Goal: Find specific page/section: Find specific page/section

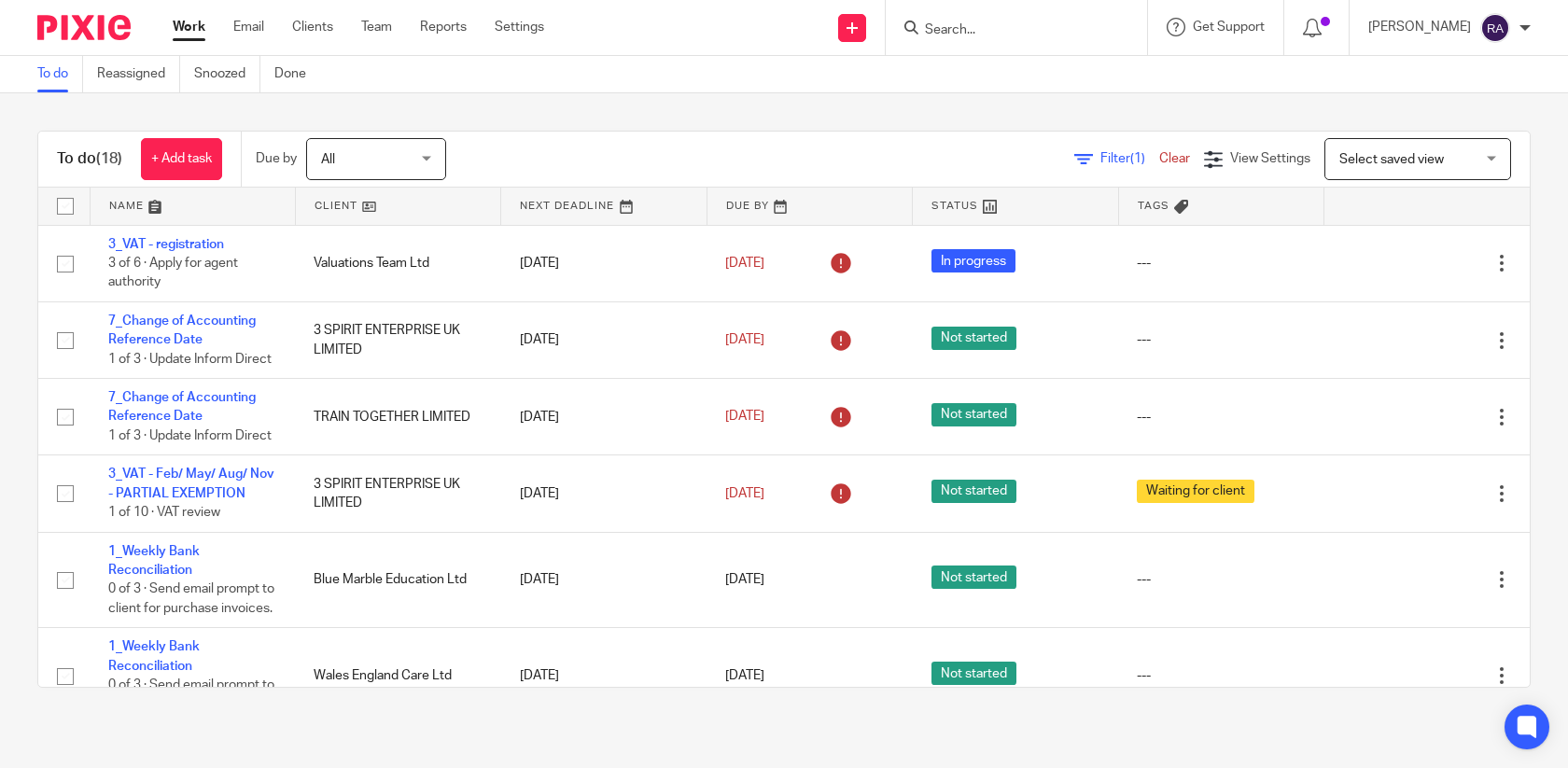
scroll to position [1, 0]
click at [976, 17] on form at bounding box center [1022, 27] width 199 height 23
click at [968, 22] on input "Search" at bounding box center [1007, 30] width 168 height 17
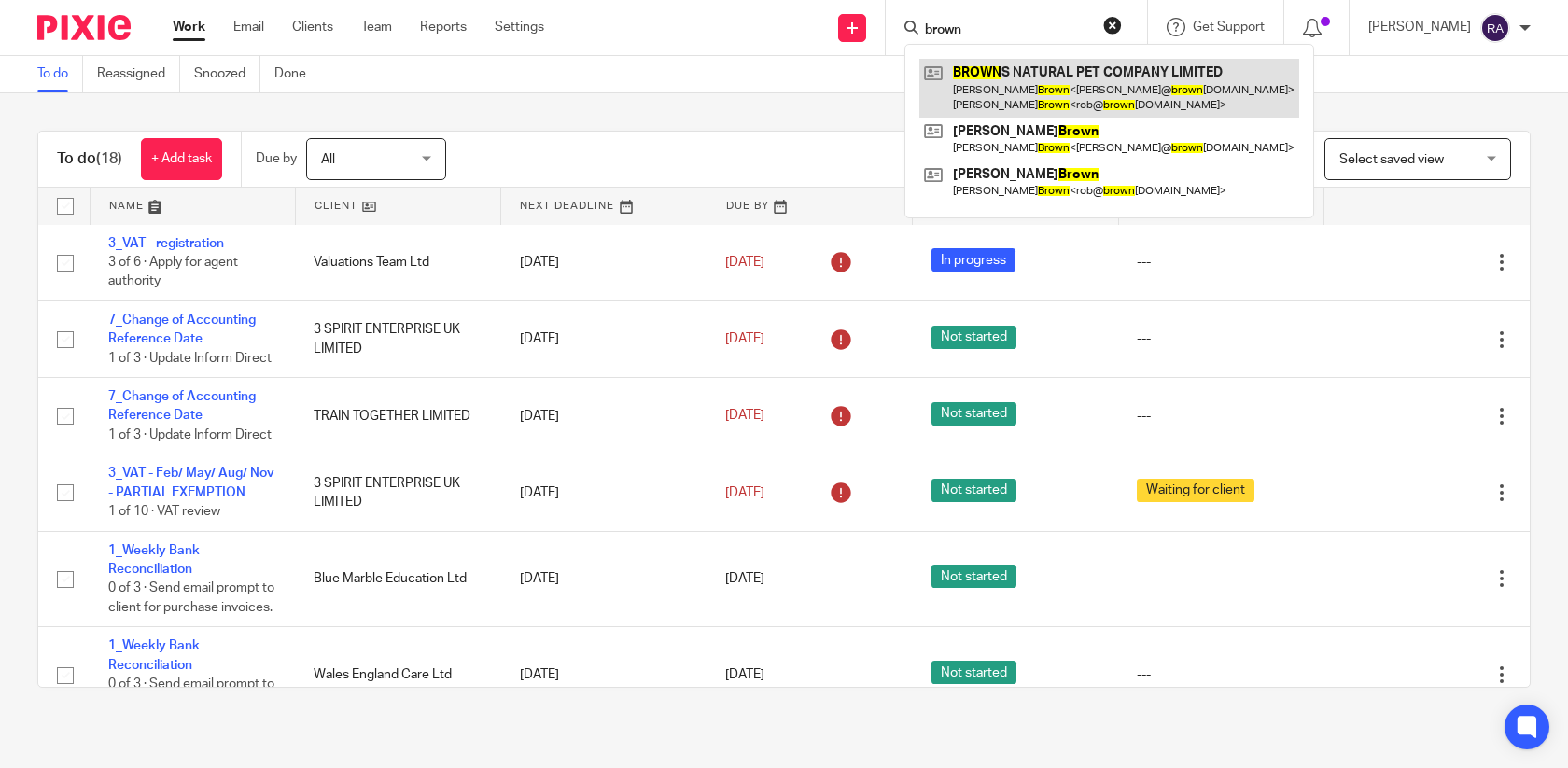
type input "brown"
click at [1052, 80] on link at bounding box center [1109, 87] width 380 height 58
